Goal: Find specific page/section: Find specific page/section

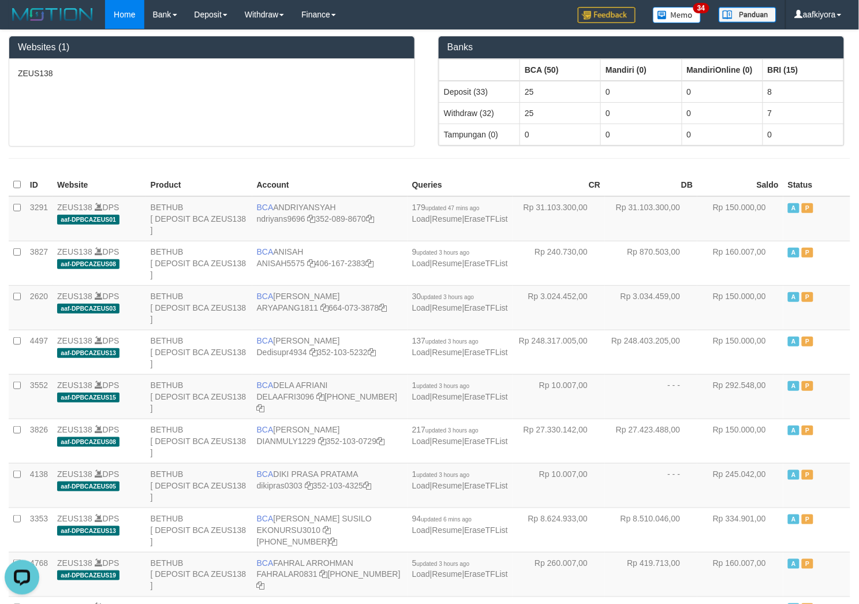
click at [237, 91] on div "ZEUS138" at bounding box center [211, 102] width 405 height 87
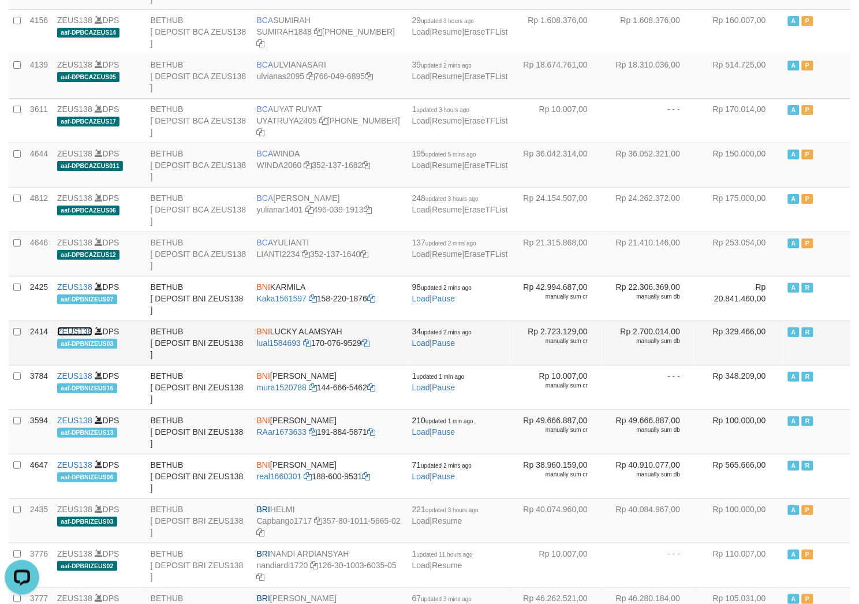
click at [71, 327] on link "ZEUS138" at bounding box center [74, 331] width 35 height 9
click at [287, 322] on td "BNI LUCKY ALAMSYAH lual1584693 170-076-9529" at bounding box center [329, 342] width 155 height 44
copy td "BNI LUCKY ALAMSYAH"
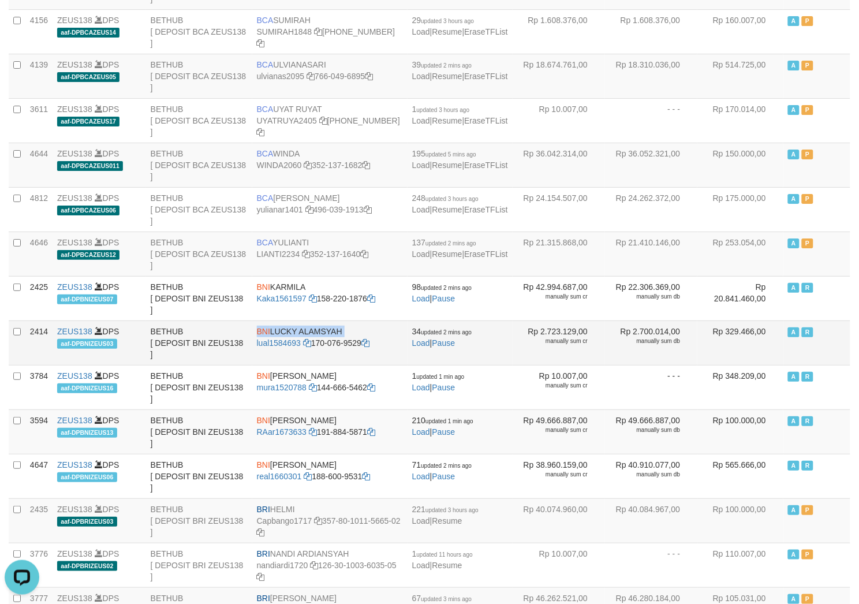
click at [309, 320] on td "BNI LUCKY ALAMSYAH lual1584693 170-076-9529" at bounding box center [329, 342] width 155 height 44
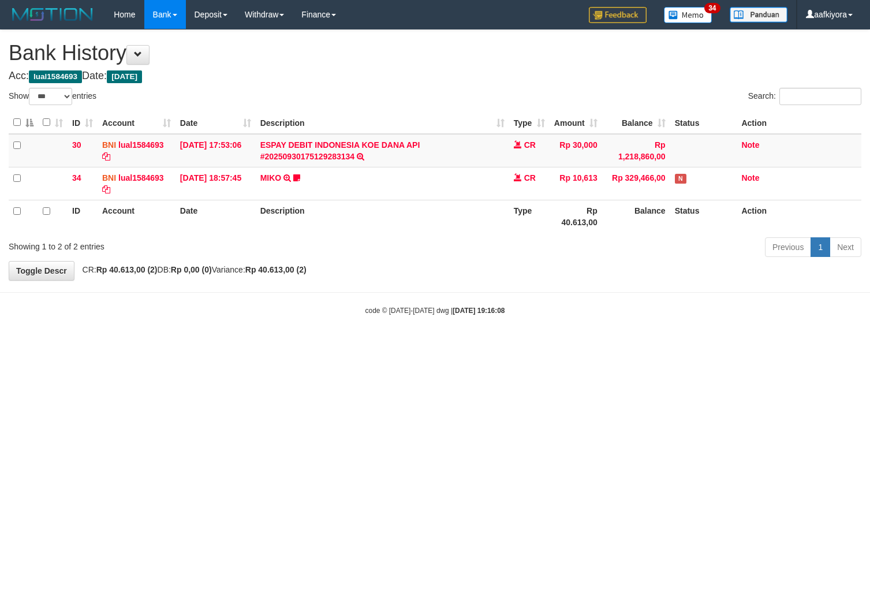
select select "***"
